Goal: Check status: Check status

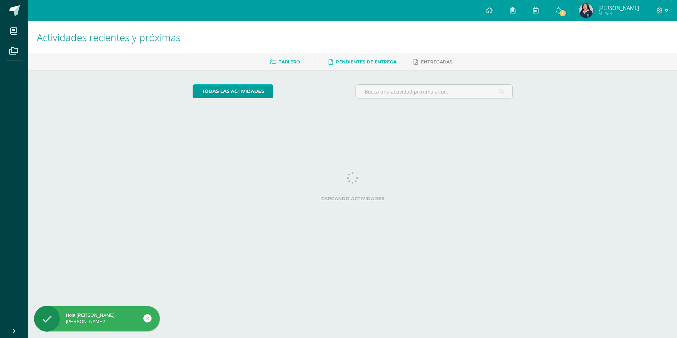
click at [392, 62] on span "Pendientes de entrega" at bounding box center [366, 61] width 61 height 5
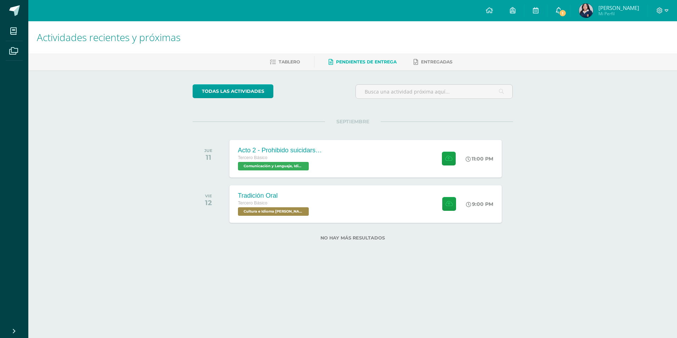
click at [557, 19] on link "1" at bounding box center [558, 10] width 23 height 21
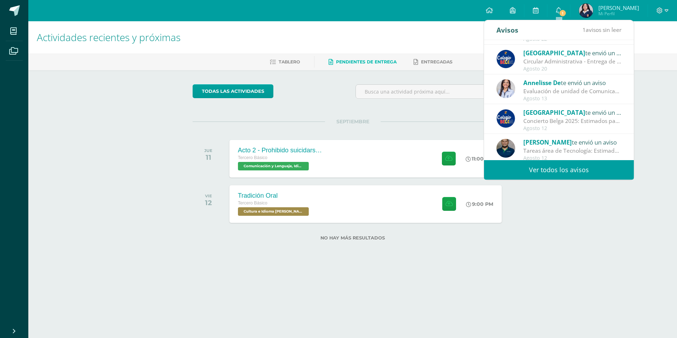
scroll to position [118, 0]
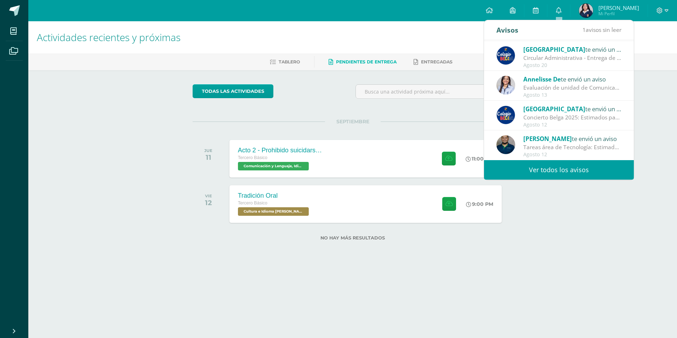
click at [572, 146] on div "Tareas área de Tecnología: Estimados padres de familia: Reciban un cordial salu…" at bounding box center [572, 147] width 98 height 8
click at [508, 142] on img at bounding box center [505, 144] width 19 height 19
click at [651, 104] on div "Actividades recientes y próximas Tablero Pendientes de entrega Entregadas todas…" at bounding box center [352, 142] width 648 height 242
